Goal: Transaction & Acquisition: Purchase product/service

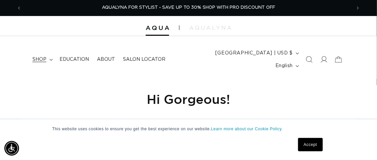
click at [49, 56] on summary "shop" at bounding box center [41, 59] width 27 height 14
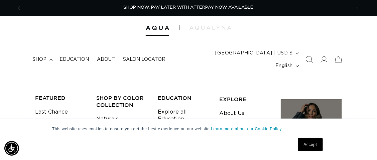
click at [308, 56] on icon "Search" at bounding box center [309, 59] width 7 height 7
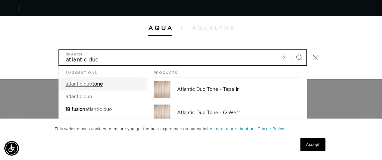
type input "atlantic duo"
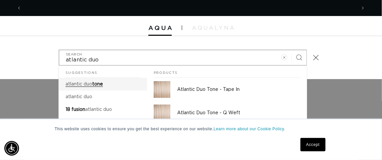
scroll to position [0, 334]
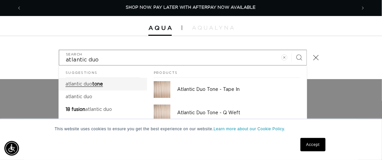
click at [94, 82] on span "tone" at bounding box center [97, 84] width 11 height 5
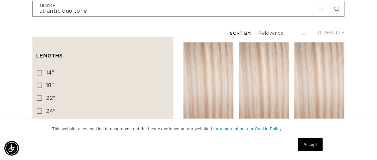
scroll to position [145, 0]
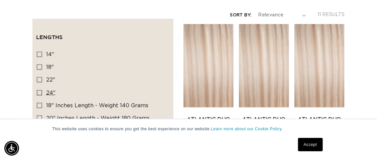
click at [38, 90] on icon at bounding box center [39, 92] width 5 height 5
click at [38, 90] on input "24" 24" (3 products)" at bounding box center [39, 92] width 5 height 5
checkbox input "true"
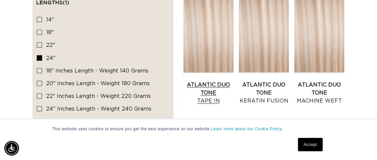
click at [202, 81] on link "Atlantic Duo Tone Tape In" at bounding box center [208, 93] width 50 height 24
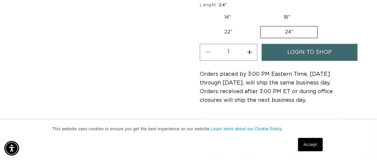
scroll to position [460, 0]
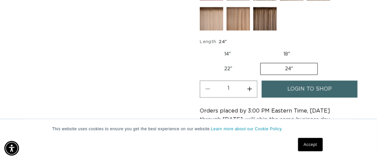
click at [249, 80] on button "Increase quantity for Atlantic Duo Tone - Tape In" at bounding box center [249, 88] width 15 height 17
type input "2"
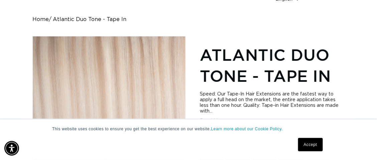
scroll to position [0, 0]
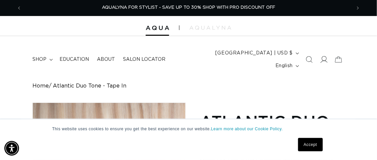
click at [321, 56] on icon at bounding box center [323, 59] width 7 height 7
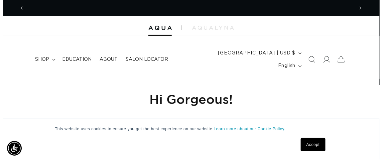
scroll to position [0, 329]
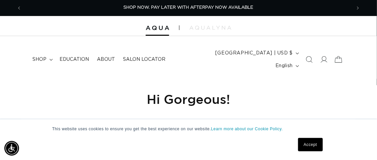
click at [339, 55] on icon at bounding box center [339, 60] width 16 height 16
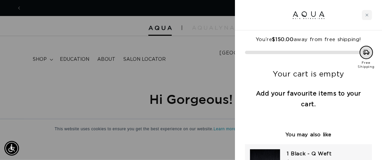
scroll to position [0, 0]
click at [364, 16] on div "Close cart" at bounding box center [367, 15] width 10 height 10
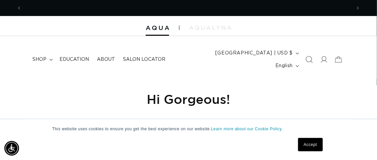
scroll to position [0, 659]
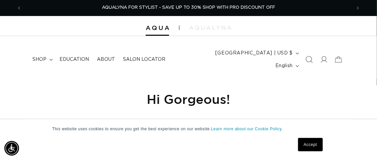
click at [308, 56] on icon "Search" at bounding box center [309, 59] width 7 height 7
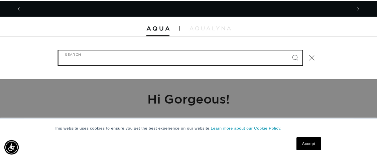
scroll to position [0, 334]
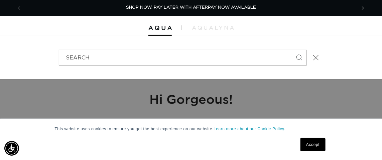
click at [362, 7] on icon "Next announcement" at bounding box center [363, 7] width 2 height 7
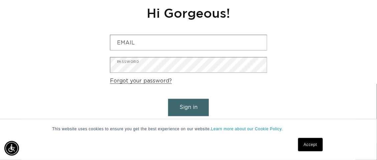
scroll to position [92, 0]
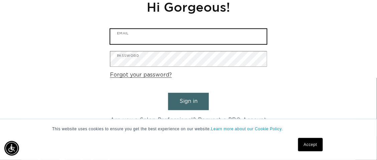
click at [126, 29] on input "Email" at bounding box center [188, 36] width 156 height 15
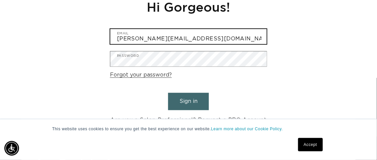
type input "brittanymarkowski@yhaoo.com"
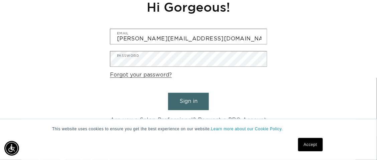
click at [181, 93] on button "Sign in" at bounding box center [188, 101] width 41 height 17
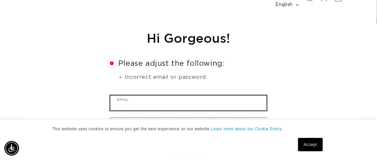
click at [126, 96] on input "Email" at bounding box center [188, 103] width 156 height 15
type input "brittanymarkowski@yahoo.com"
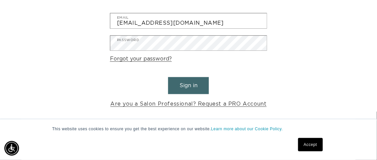
scroll to position [0, 659]
click at [200, 77] on button "Sign in" at bounding box center [188, 85] width 41 height 17
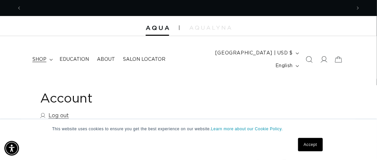
scroll to position [0, 329]
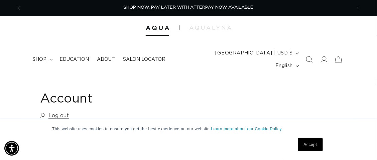
click at [49, 53] on summary "shop" at bounding box center [41, 59] width 27 height 14
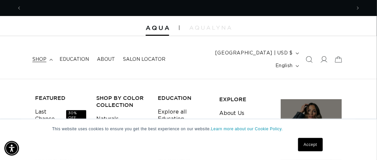
scroll to position [0, 659]
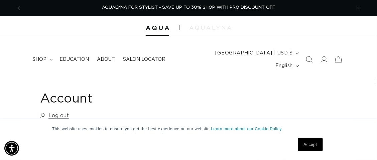
click at [207, 26] on img at bounding box center [210, 28] width 42 height 4
click at [50, 59] on icon at bounding box center [50, 60] width 3 height 2
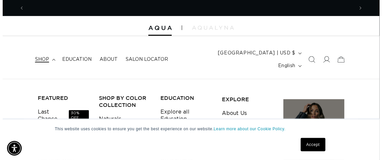
scroll to position [0, 0]
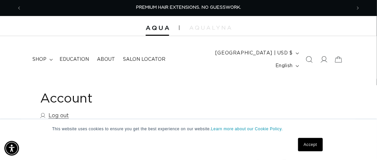
click at [309, 56] on icon "Search" at bounding box center [309, 59] width 7 height 7
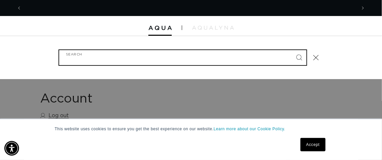
scroll to position [0, 334]
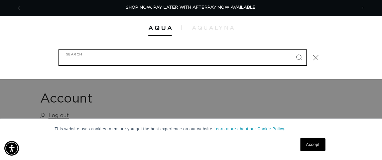
click at [91, 51] on input "Search" at bounding box center [182, 57] width 247 height 15
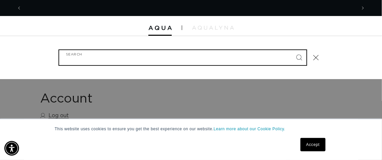
scroll to position [0, 0]
type input "E"
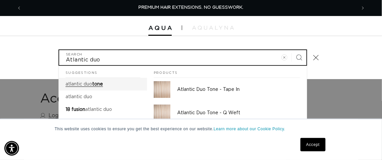
type input "Atlantic duo"
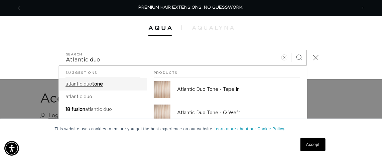
click at [91, 82] on mark "atlantic duo" at bounding box center [78, 84] width 27 height 5
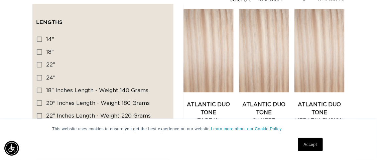
scroll to position [167, 0]
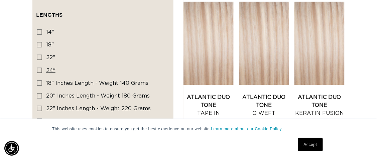
click at [40, 68] on icon at bounding box center [39, 70] width 5 height 5
click at [40, 68] on input "24" 24" (3 products)" at bounding box center [39, 70] width 5 height 5
checkbox input "true"
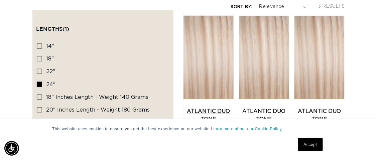
click at [208, 112] on link "Atlantic Duo Tone Tape In" at bounding box center [208, 119] width 50 height 24
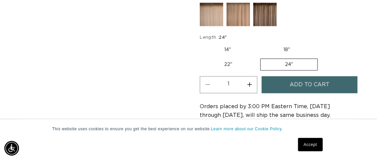
scroll to position [487, 0]
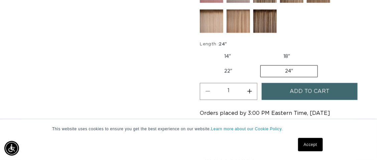
drag, startPoint x: 379, startPoint y: 10, endPoint x: 379, endPoint y: 42, distance: 32.1
click at [248, 83] on button "Increase quantity for Atlantic Duo Tone - Tape In" at bounding box center [249, 91] width 15 height 17
type input "2"
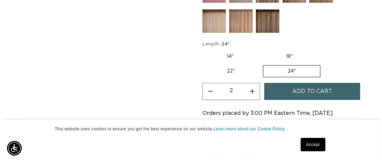
scroll to position [0, 329]
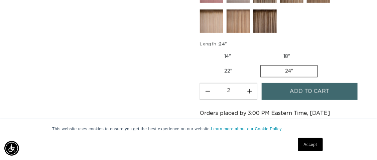
click at [303, 83] on span "Add to cart" at bounding box center [310, 91] width 40 height 17
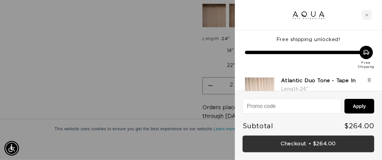
scroll to position [0, 334]
click at [294, 144] on link "Checkout • $264.00" at bounding box center [308, 144] width 132 height 17
